Goal: Transaction & Acquisition: Book appointment/travel/reservation

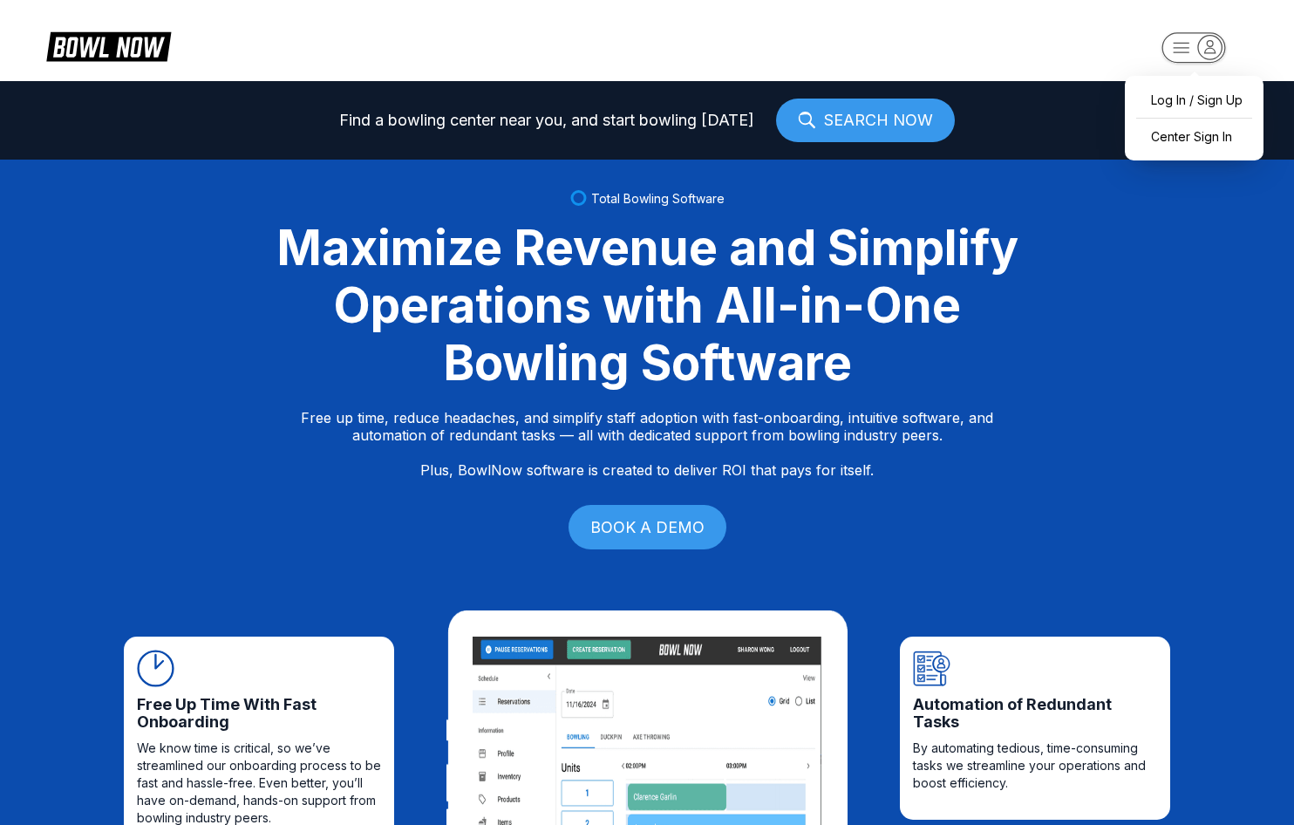
click at [1200, 47] on icon "button" at bounding box center [1210, 47] width 24 height 24
click at [1194, 134] on div "Center Sign In" at bounding box center [1193, 136] width 121 height 31
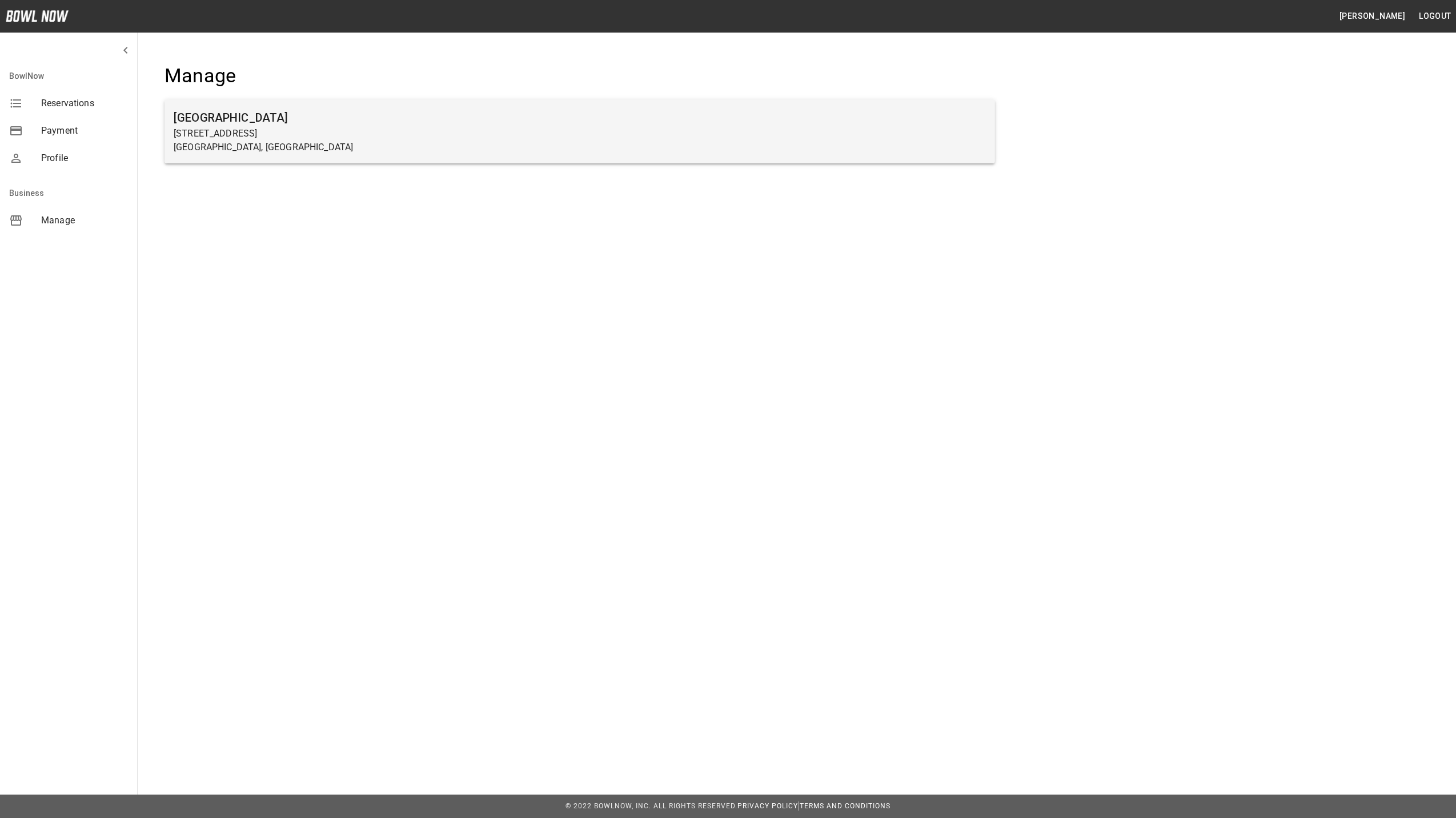
click at [213, 131] on p "[STREET_ADDRESS]" at bounding box center [580, 134] width 813 height 14
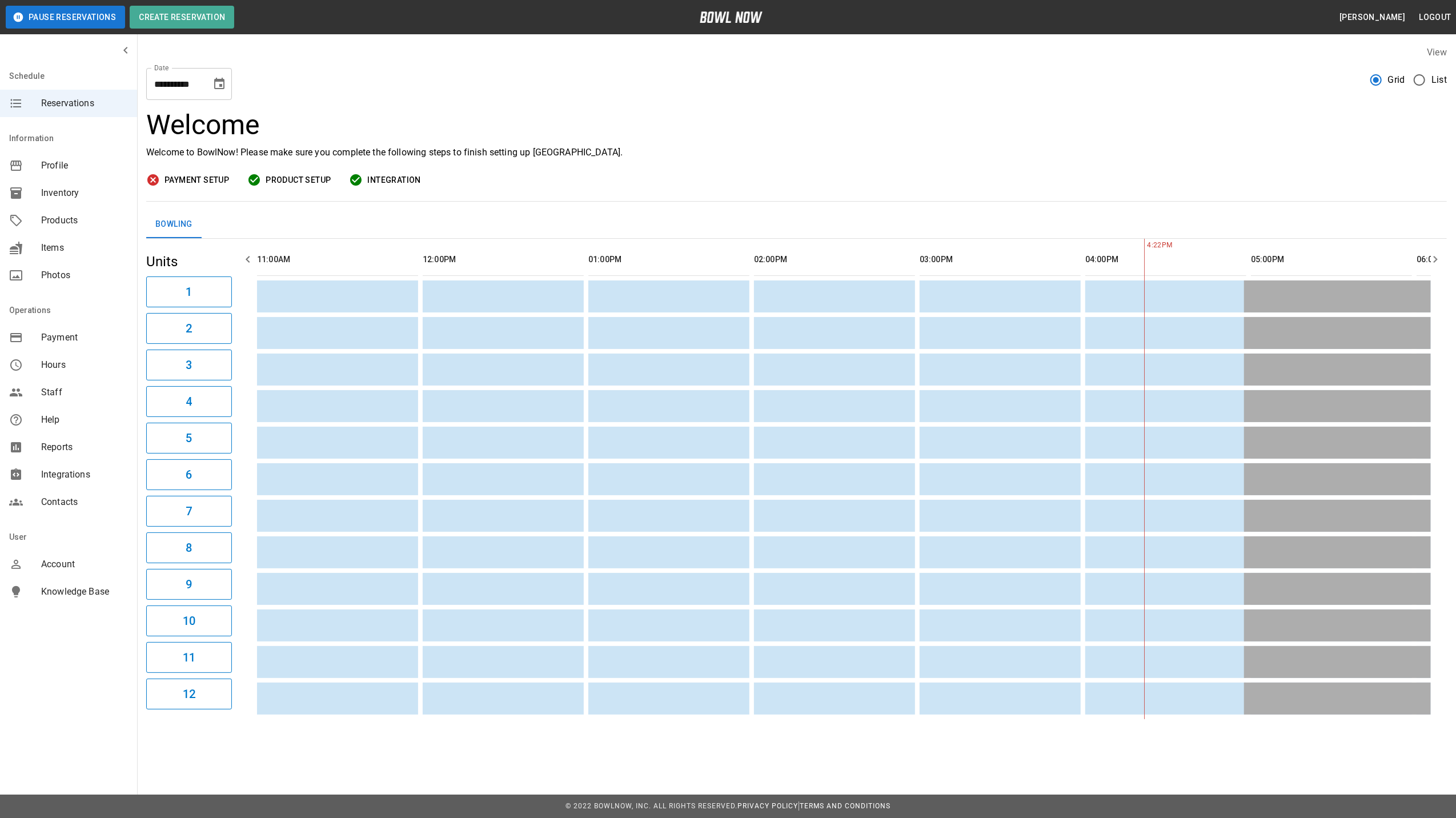
scroll to position [0, 827]
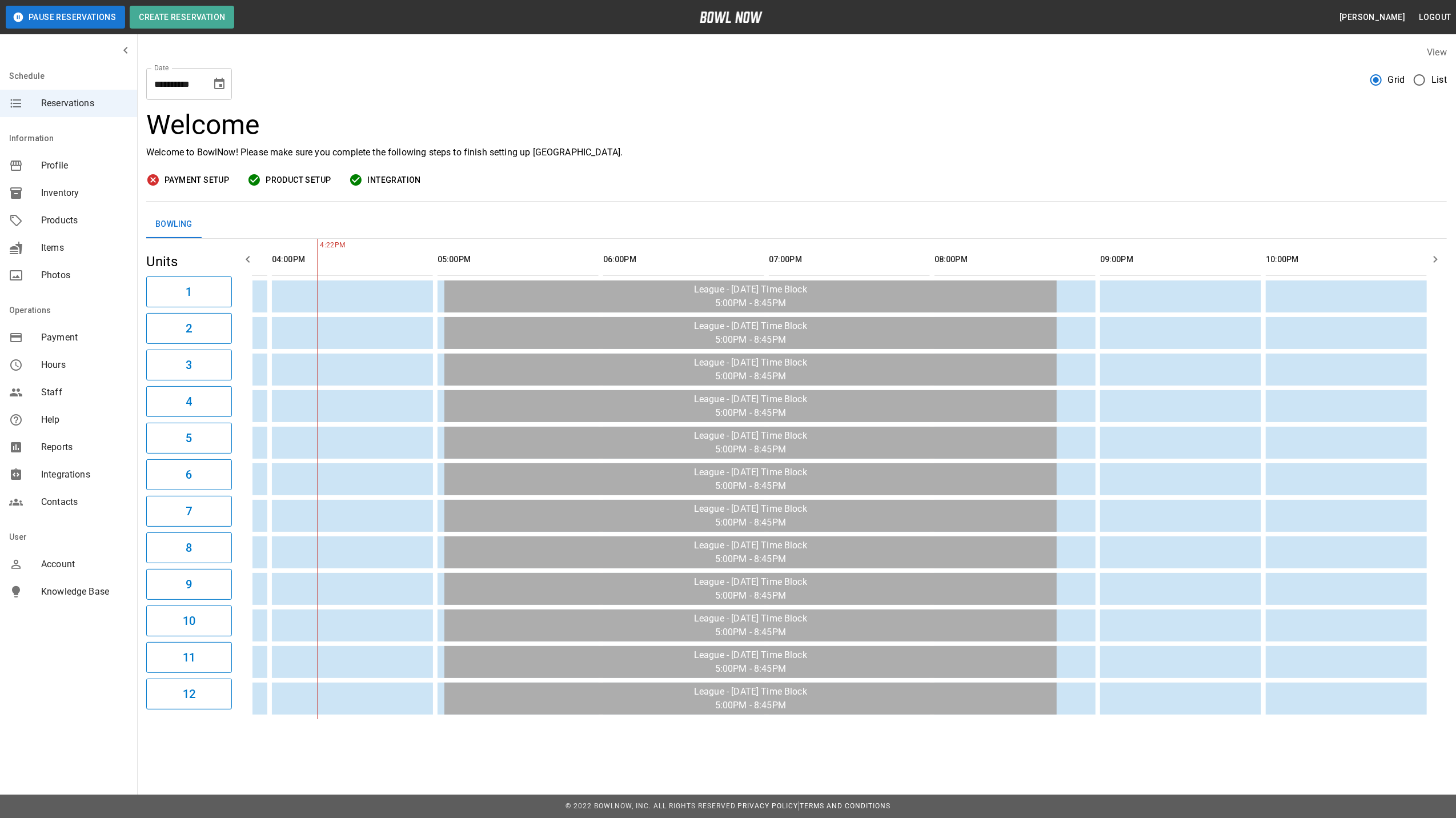
click at [220, 87] on icon "Choose date, selected date is Oct 13, 2025" at bounding box center [219, 84] width 14 height 14
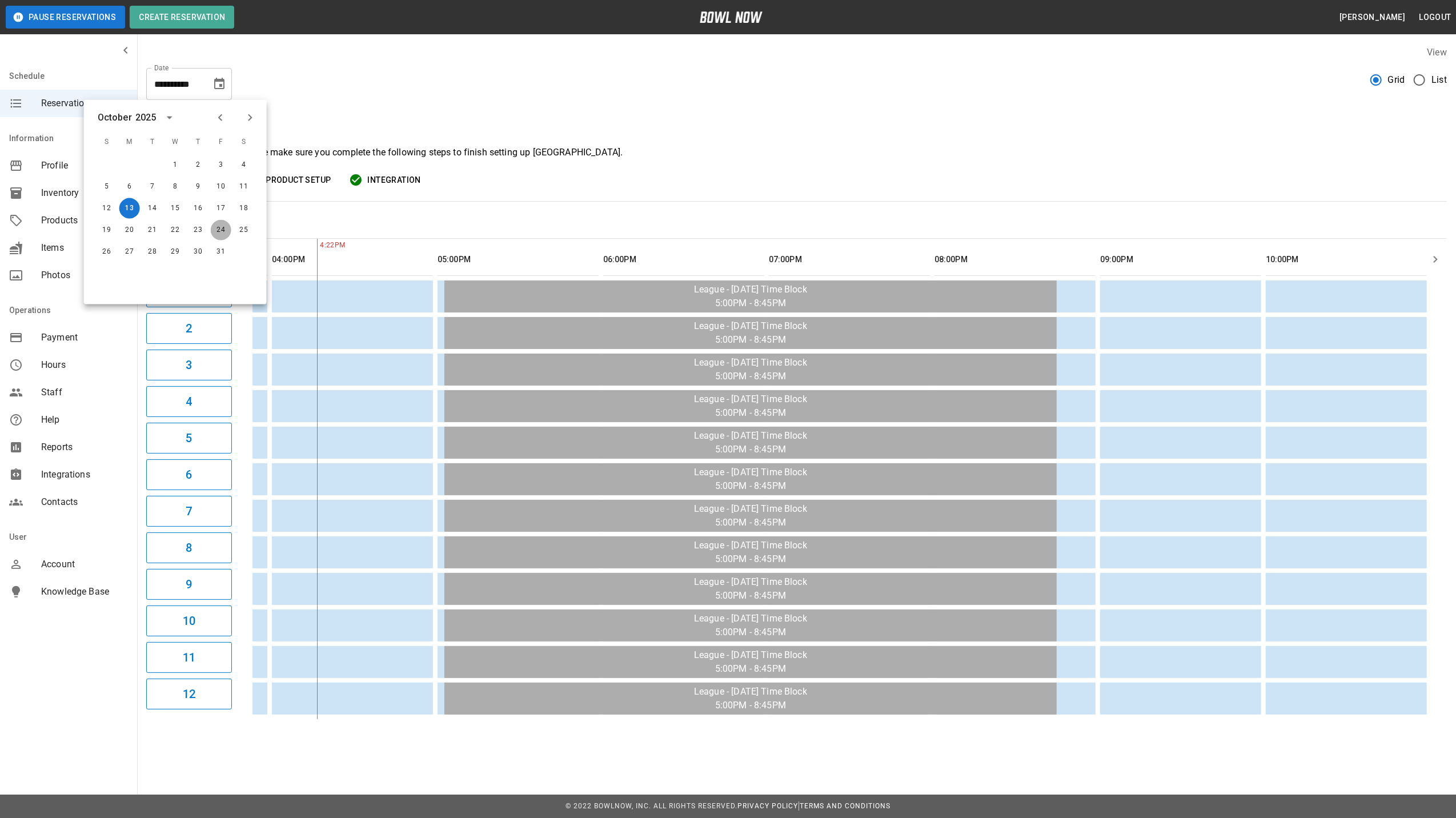
click at [220, 227] on button "24" at bounding box center [221, 230] width 20 height 20
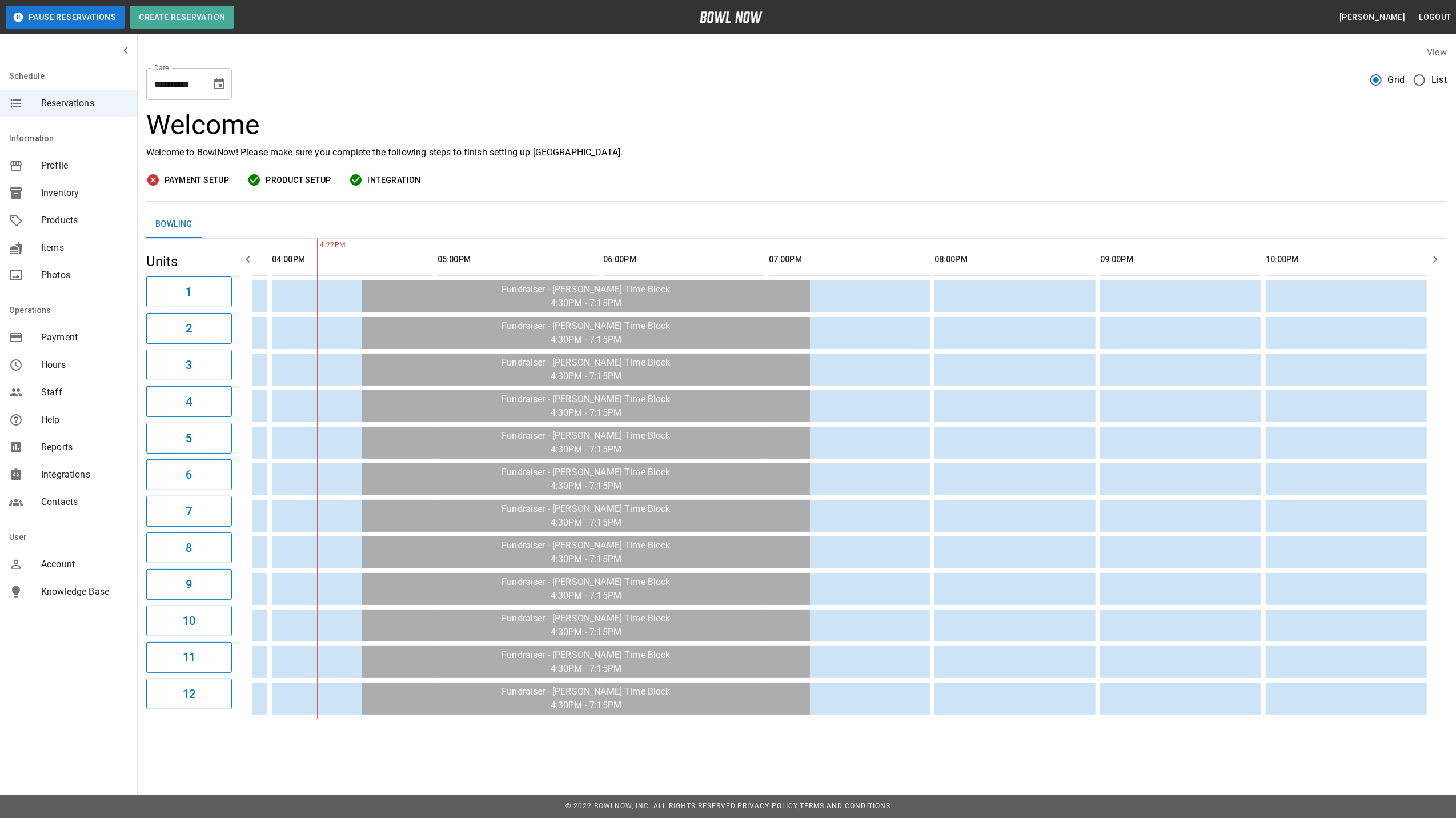
click at [217, 89] on icon "Choose date, selected date is Oct 24, 2025" at bounding box center [219, 84] width 14 height 14
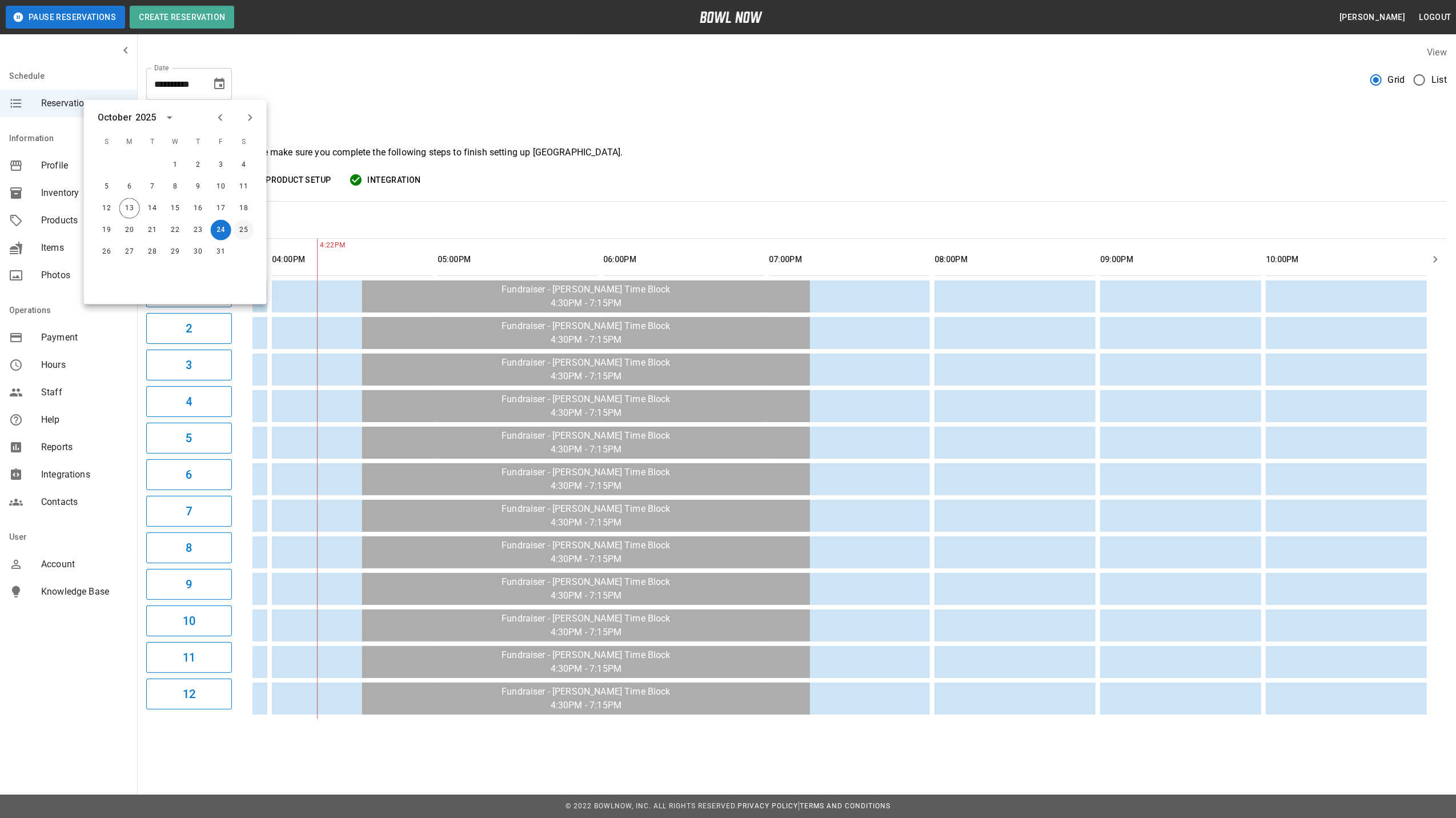
click at [244, 223] on button "25" at bounding box center [244, 230] width 20 height 20
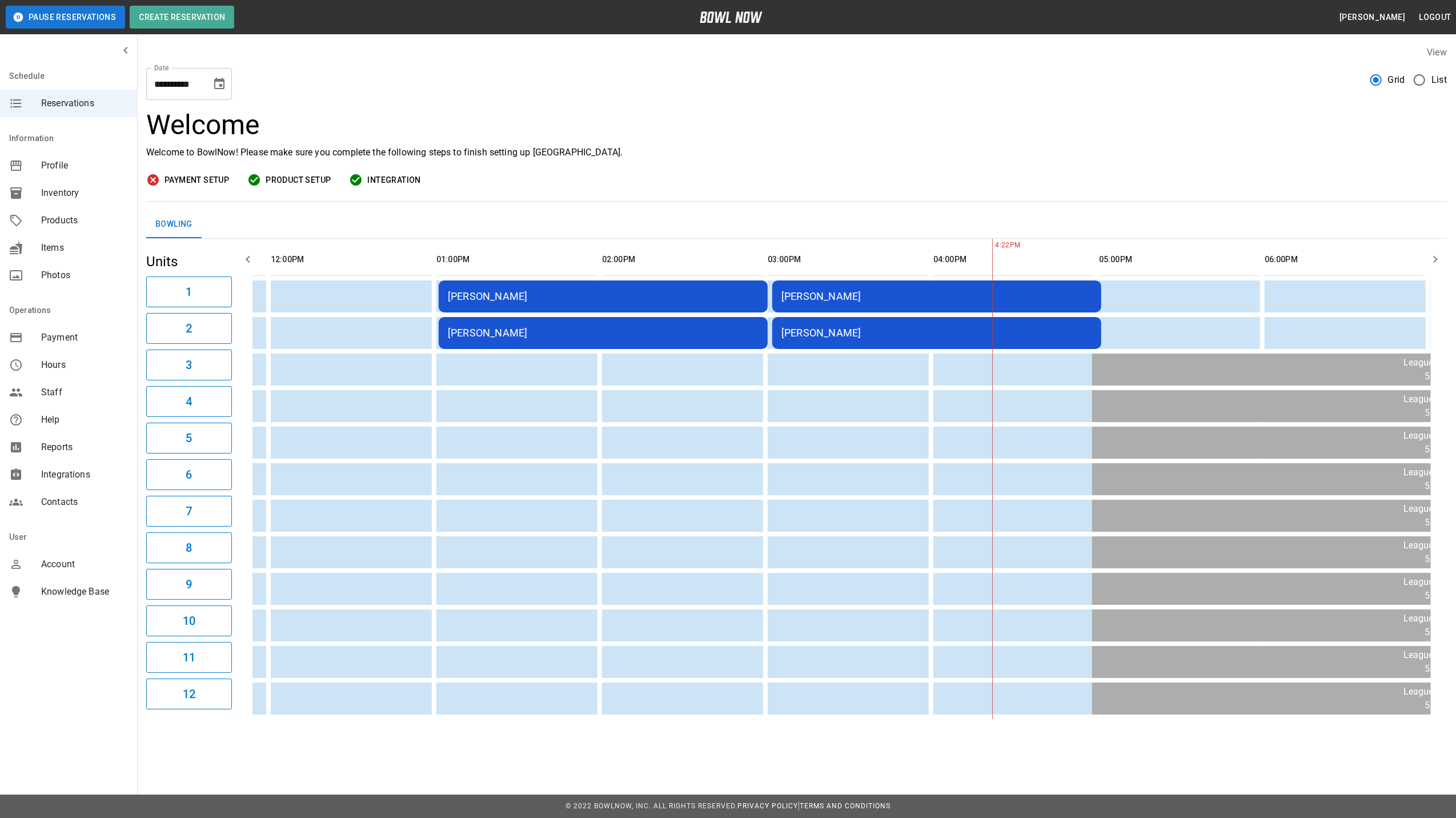
scroll to position [0, 109]
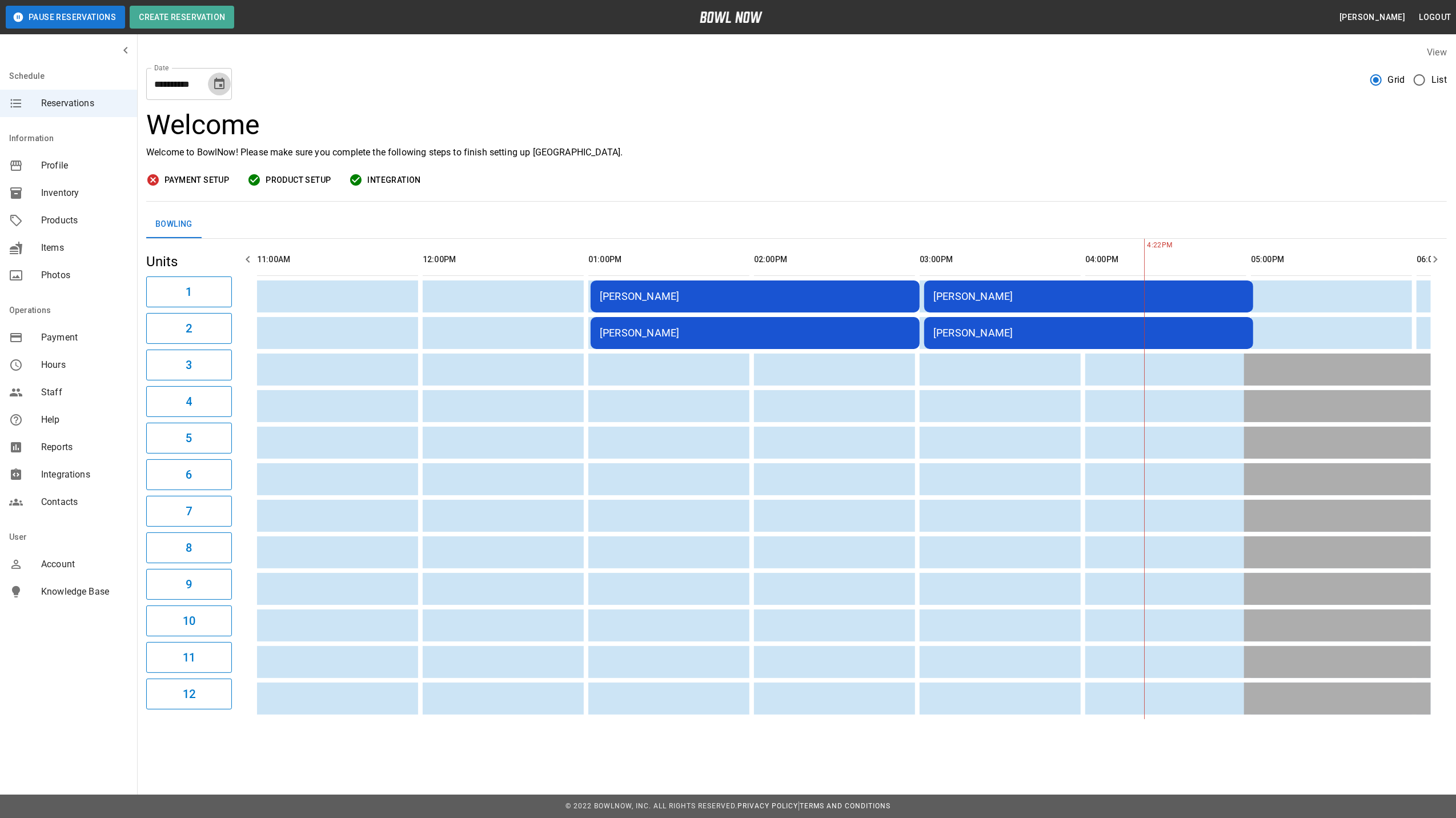
click at [225, 88] on icon "Choose date, selected date is Oct 25, 2025" at bounding box center [219, 84] width 14 height 14
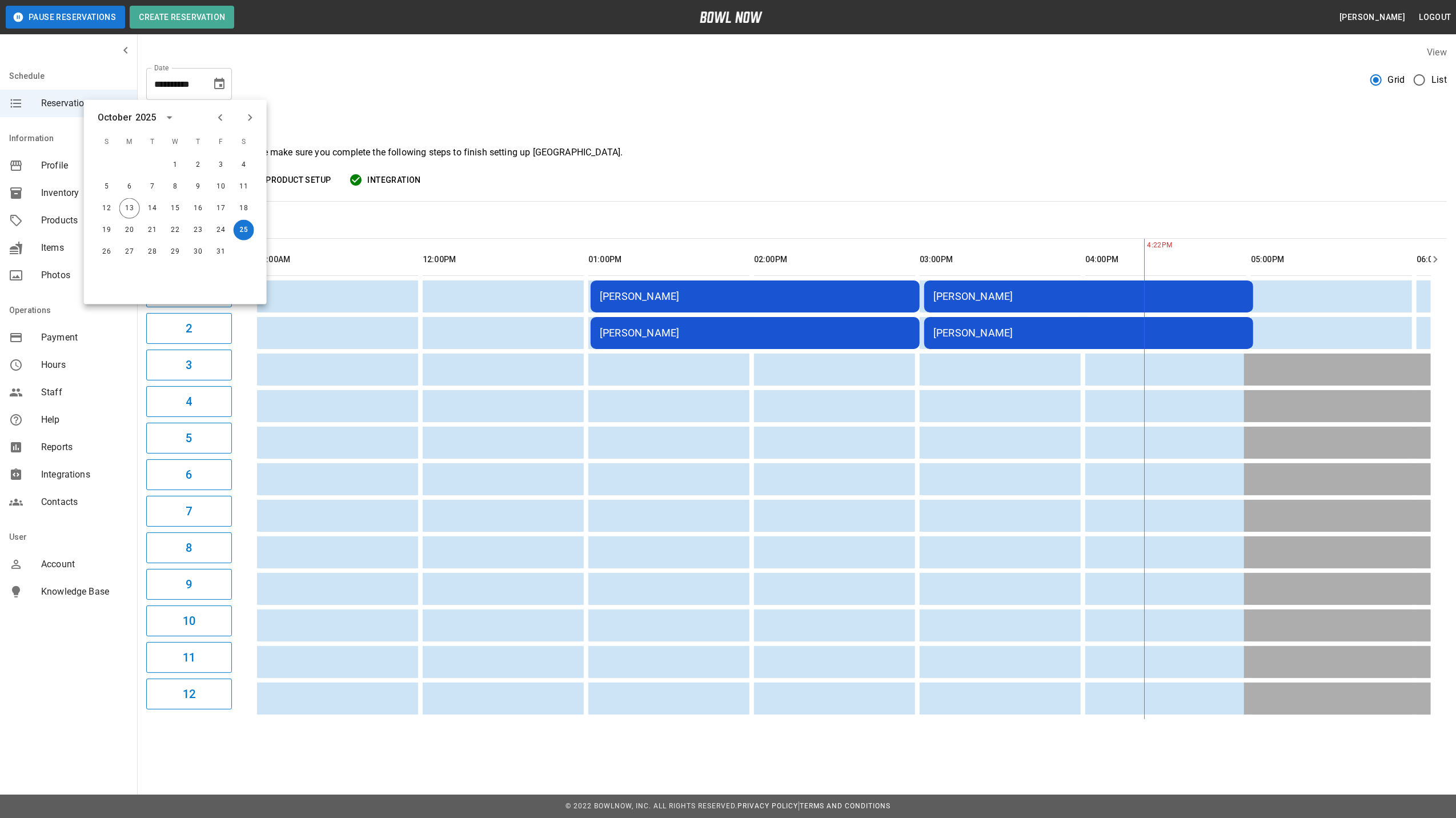
click at [246, 123] on icon "Next month" at bounding box center [250, 117] width 14 height 14
click at [244, 170] on button "1" at bounding box center [244, 165] width 20 height 20
type input "**********"
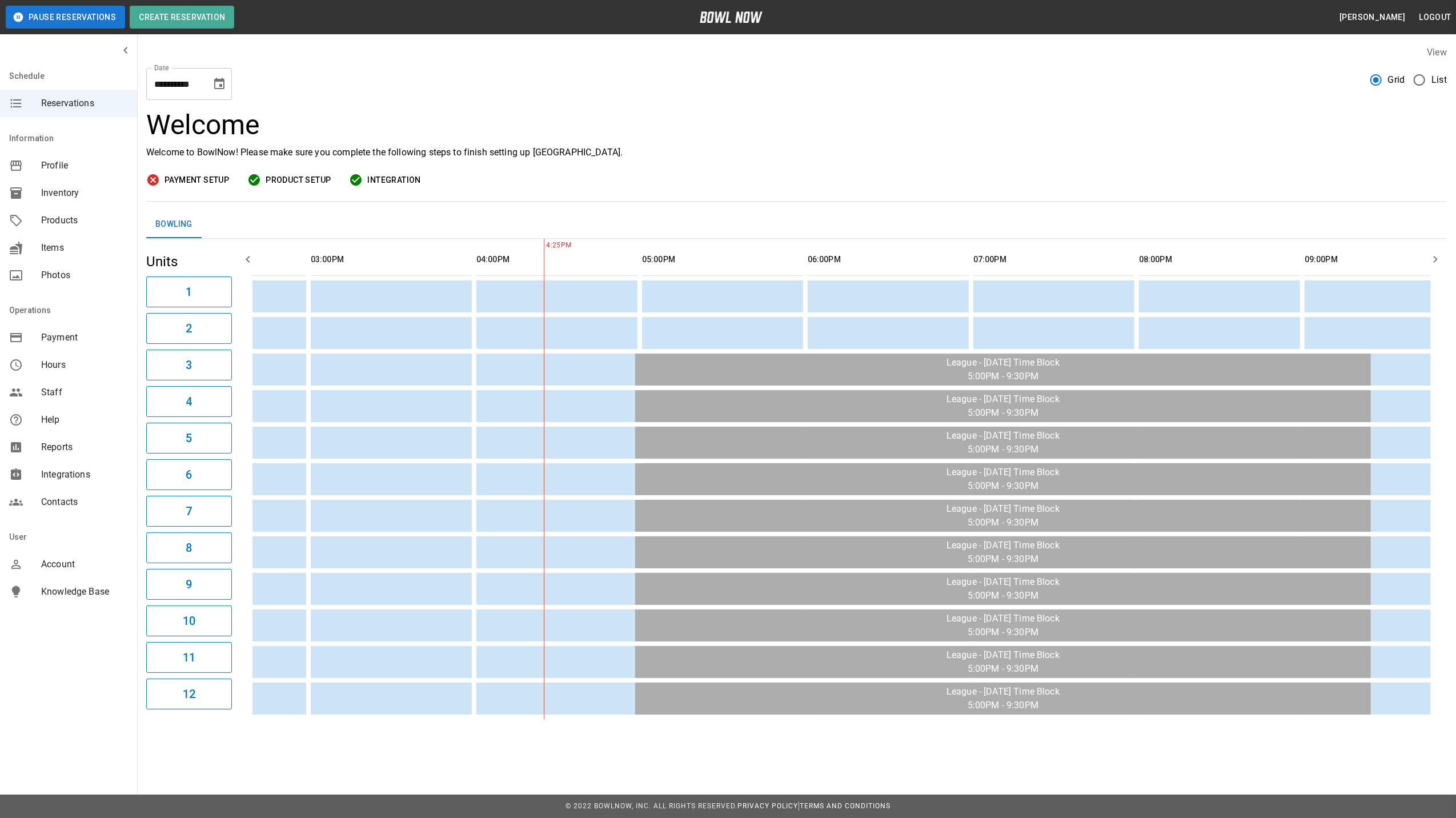
scroll to position [0, 590]
